Goal: Information Seeking & Learning: Learn about a topic

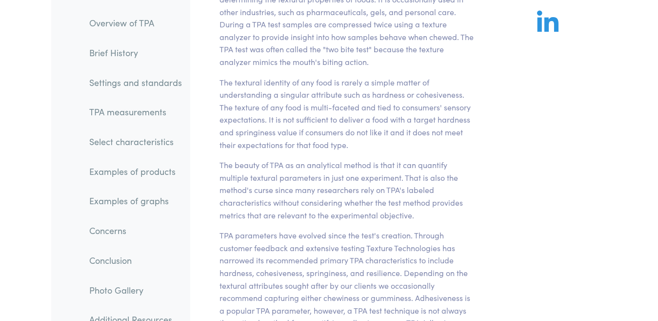
scroll to position [164, 0]
click at [331, 56] on p "Texture Profile Analysis is a popular double compression test for determining t…" at bounding box center [347, 23] width 254 height 87
click at [328, 20] on p "Texture Profile Analysis is a popular double compression test for determining t…" at bounding box center [347, 23] width 254 height 87
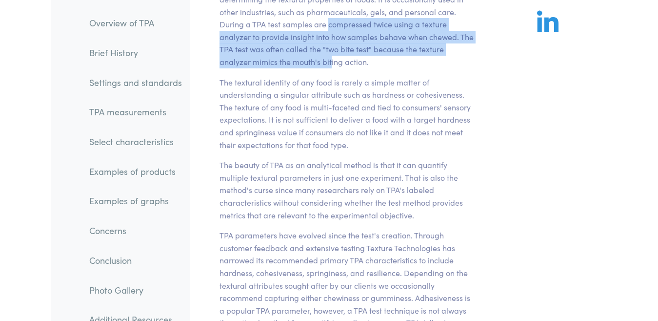
click at [328, 20] on p "Texture Profile Analysis is a popular double compression test for determining t…" at bounding box center [347, 23] width 254 height 87
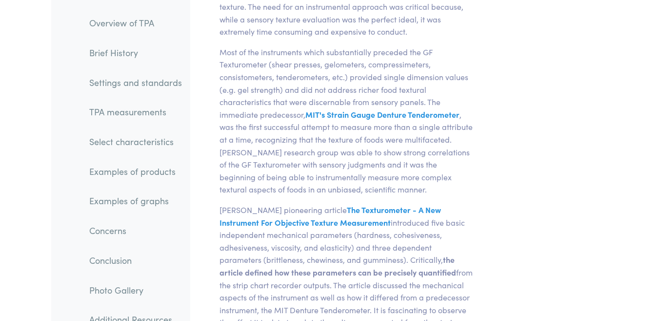
scroll to position [1164, 0]
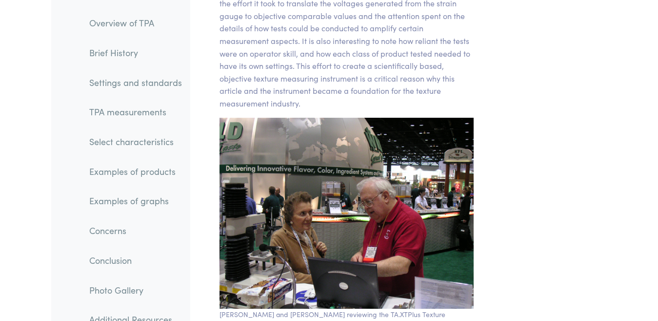
click at [329, 263] on img at bounding box center [347, 213] width 254 height 191
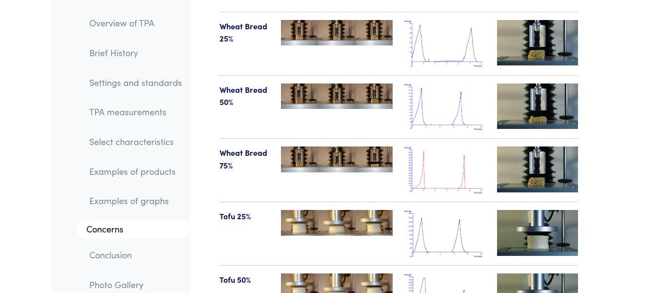
scroll to position [11429, 0]
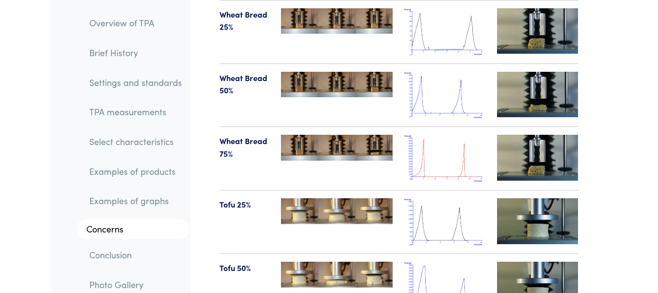
click at [347, 262] on img at bounding box center [445, 285] width 81 height 47
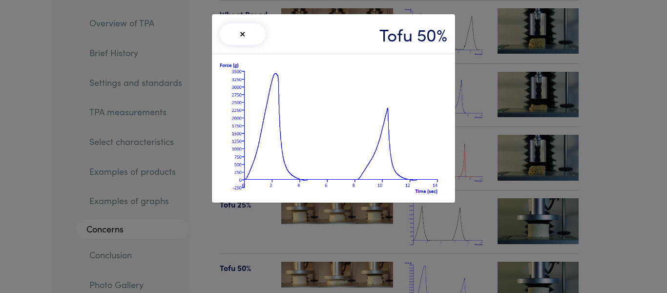
click at [243, 249] on div "× Tofu 50%" at bounding box center [333, 146] width 667 height 293
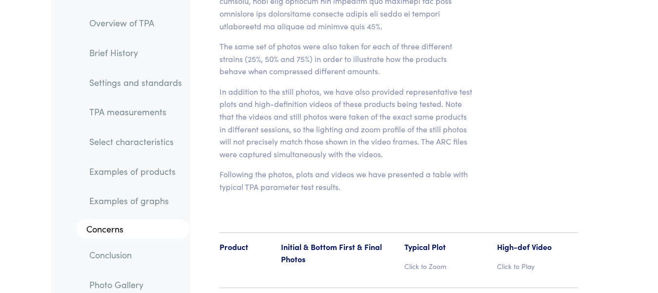
scroll to position [11192, 0]
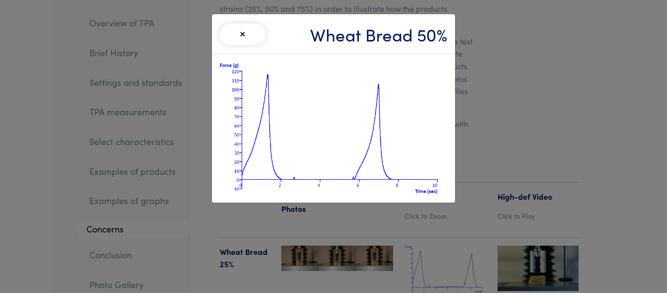
click at [347, 34] on div "× Wheat Bread 50%" at bounding box center [333, 146] width 667 height 293
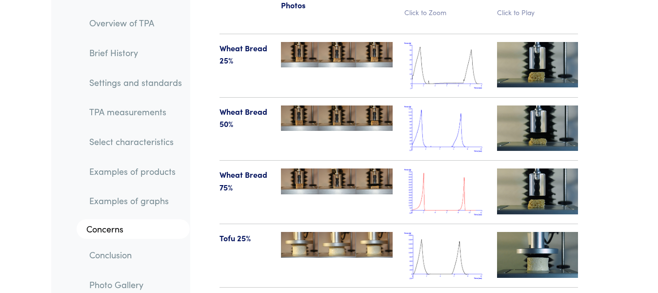
scroll to position [11274, 0]
